Goal: Information Seeking & Learning: Learn about a topic

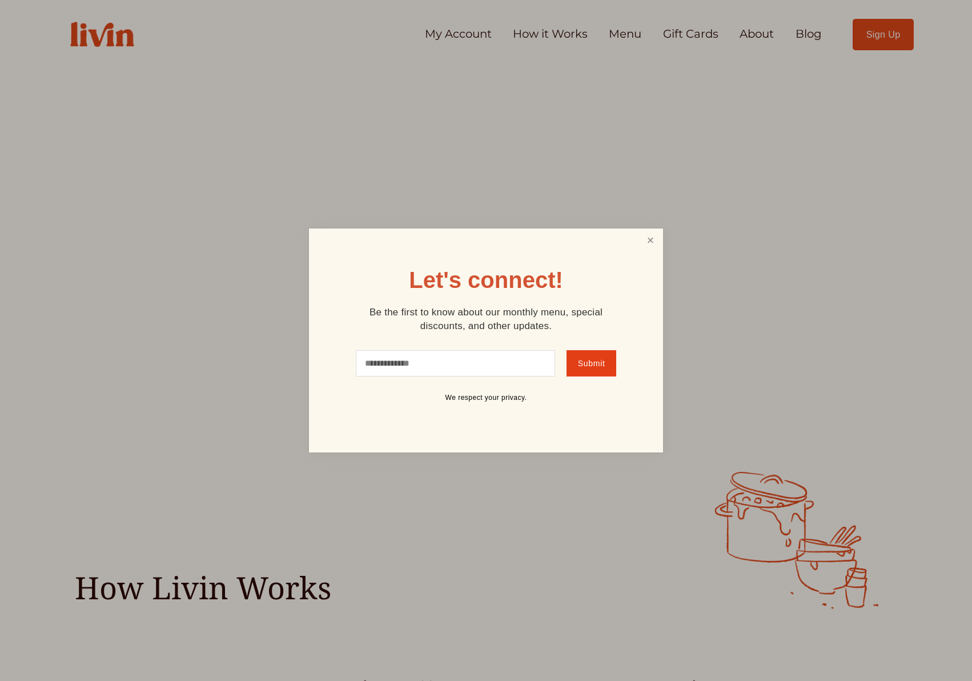
click at [648, 233] on link "Close" at bounding box center [651, 240] width 22 height 21
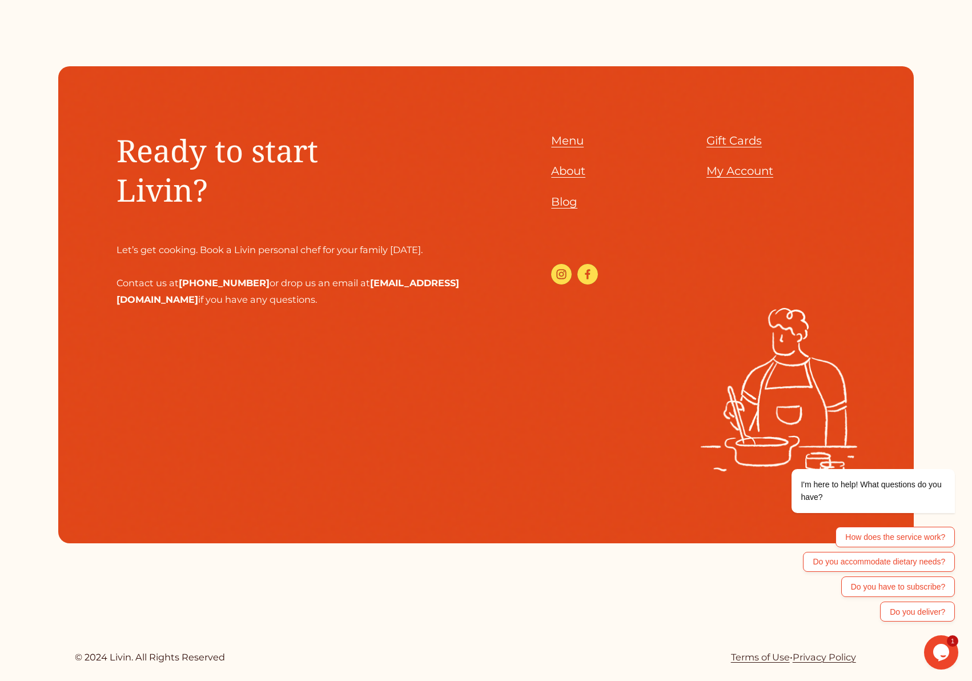
scroll to position [5562, 0]
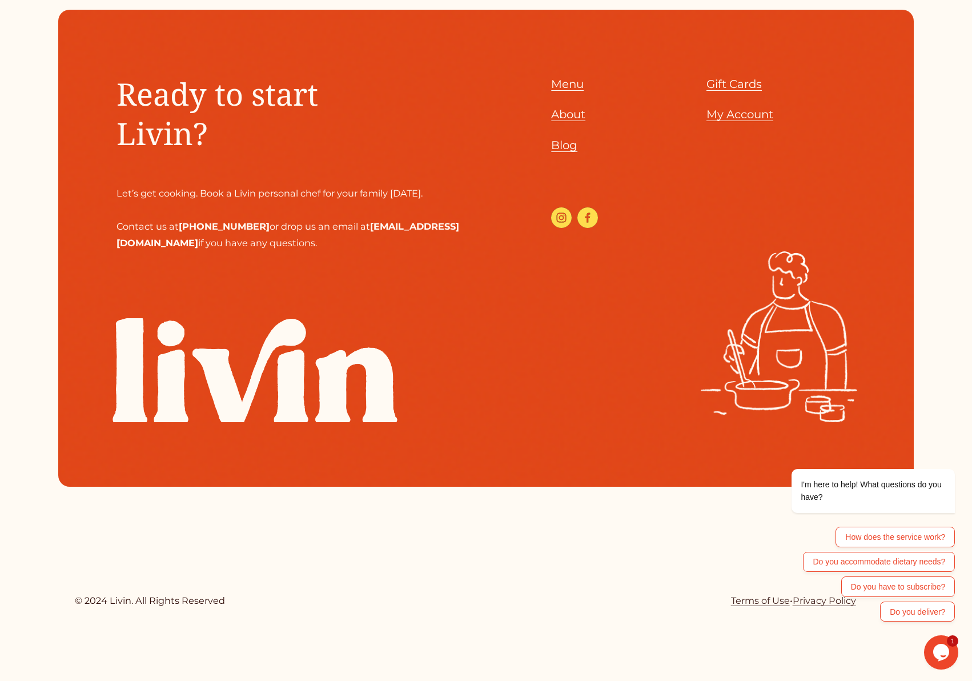
click at [567, 121] on span "About" at bounding box center [568, 114] width 34 height 14
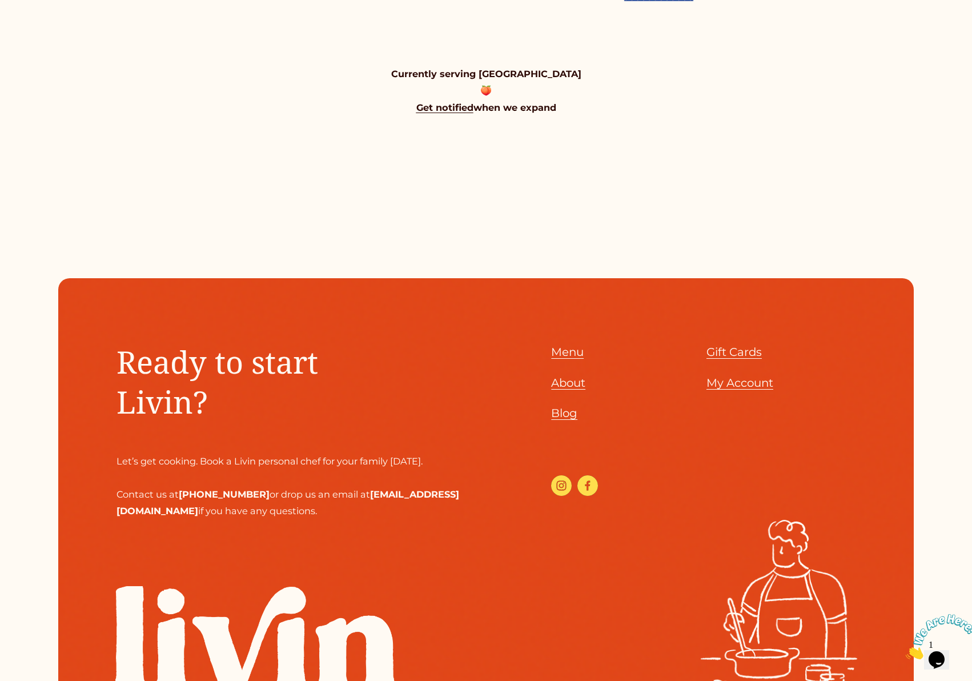
scroll to position [1232, 0]
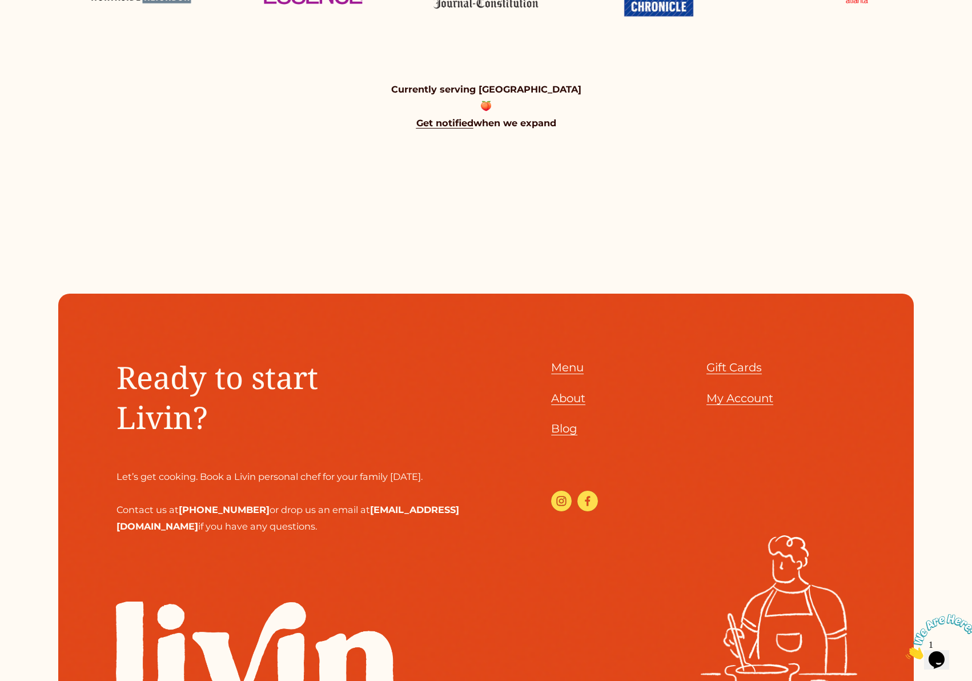
click at [461, 117] on strong "Get notified" at bounding box center [444, 122] width 57 height 11
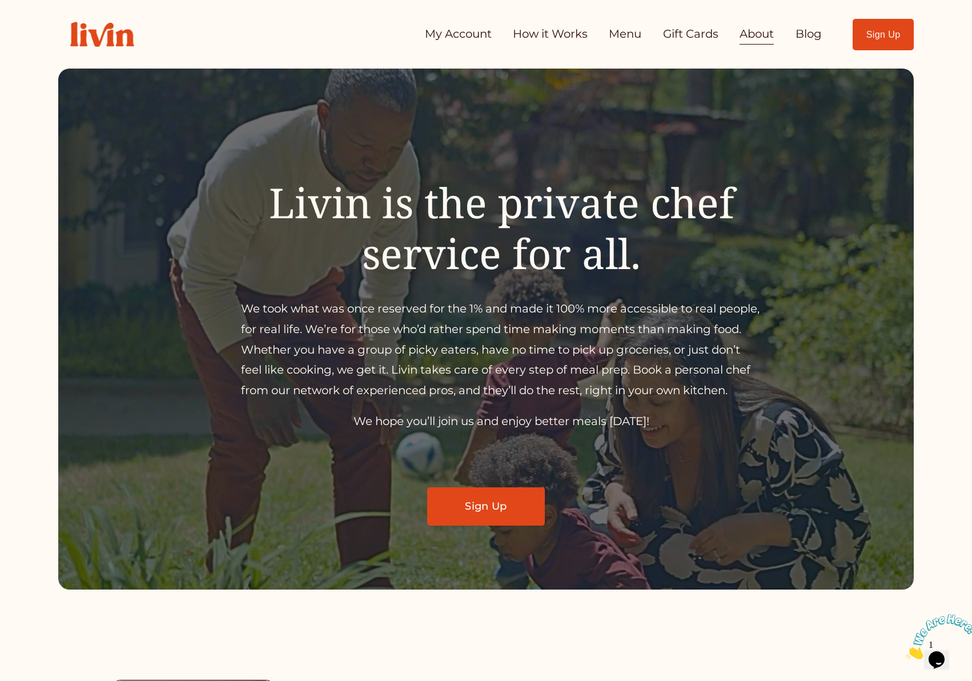
click at [551, 30] on link "How it Works" at bounding box center [550, 34] width 75 height 23
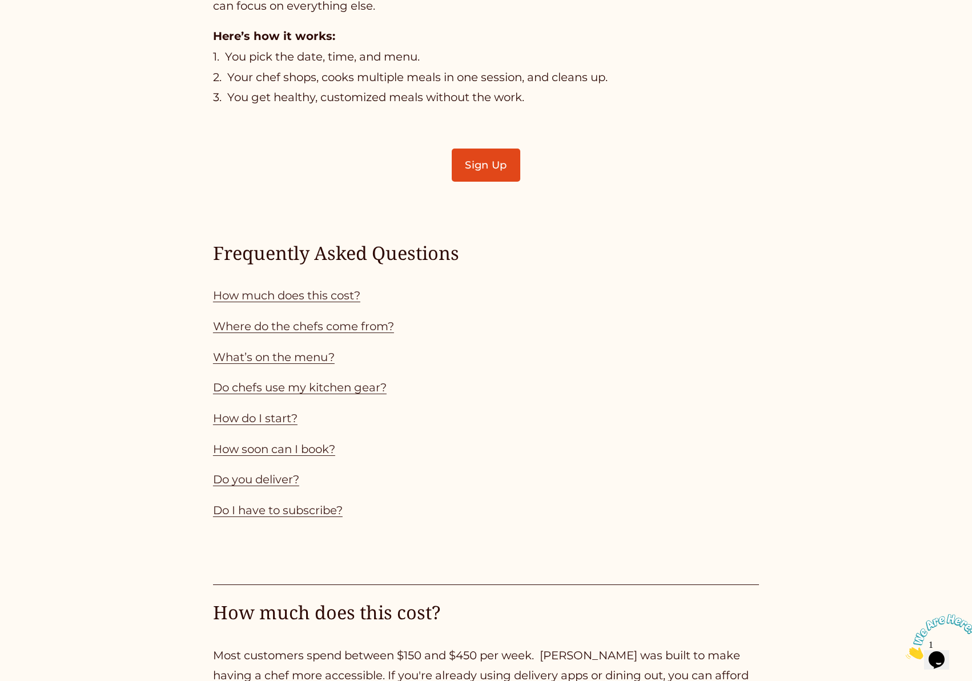
scroll to position [922, 0]
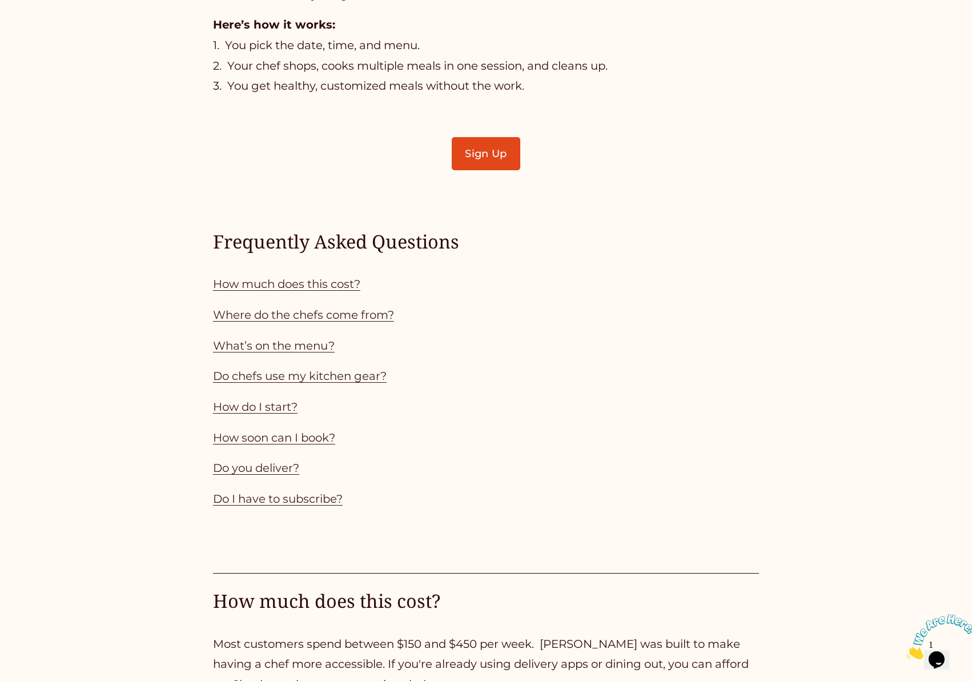
click at [295, 277] on p "How much does this cost?" at bounding box center [486, 284] width 546 height 21
click at [295, 286] on link "How much does this cost?" at bounding box center [286, 284] width 147 height 14
